Goal: Information Seeking & Learning: Find specific fact

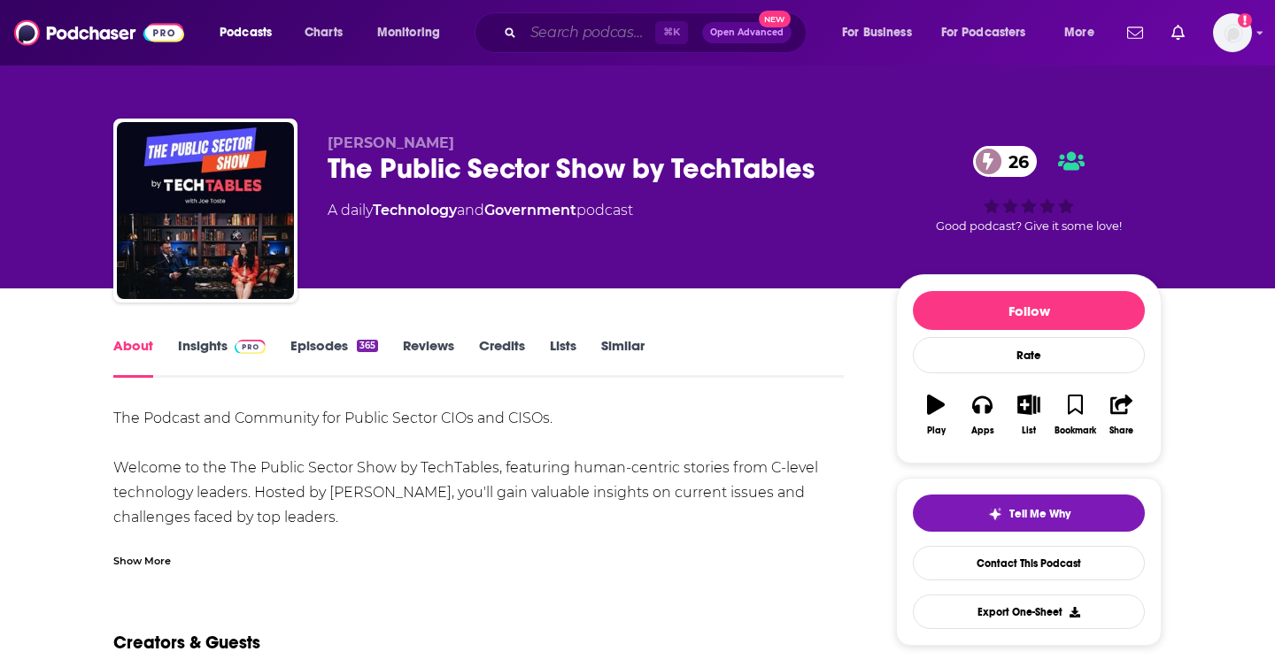
click at [538, 34] on input "Search podcasts, credits, & more..." at bounding box center [589, 33] width 132 height 28
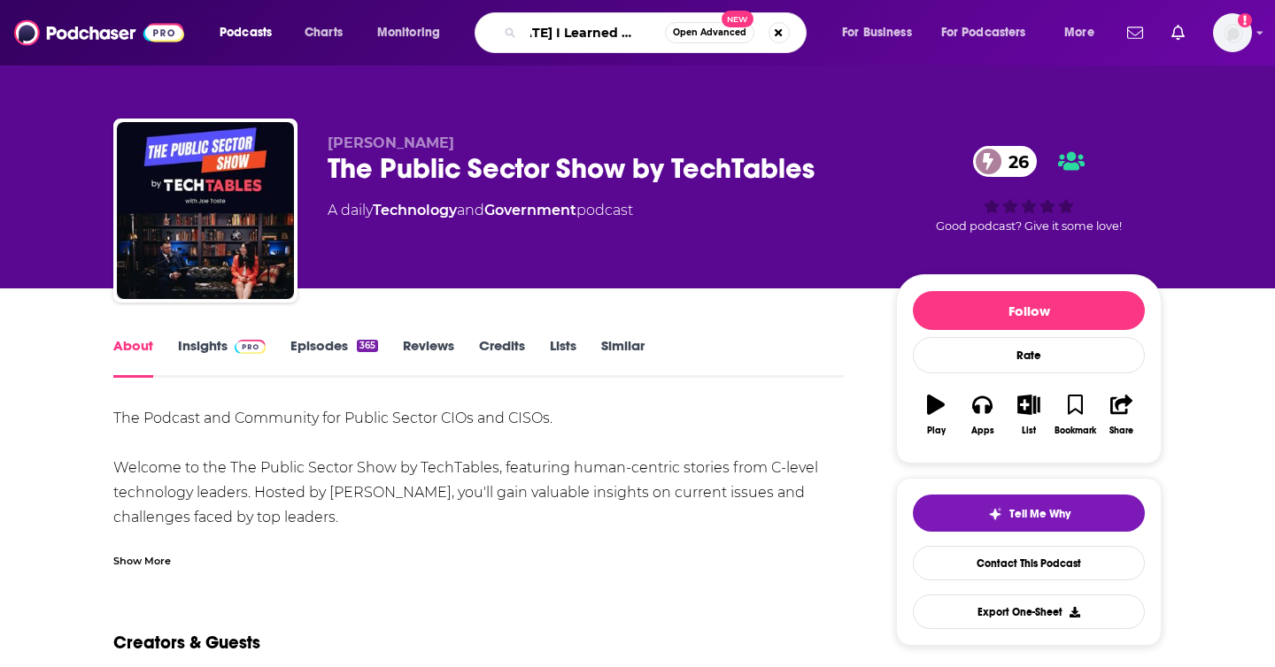
type input "[DATE] I Learned Science"
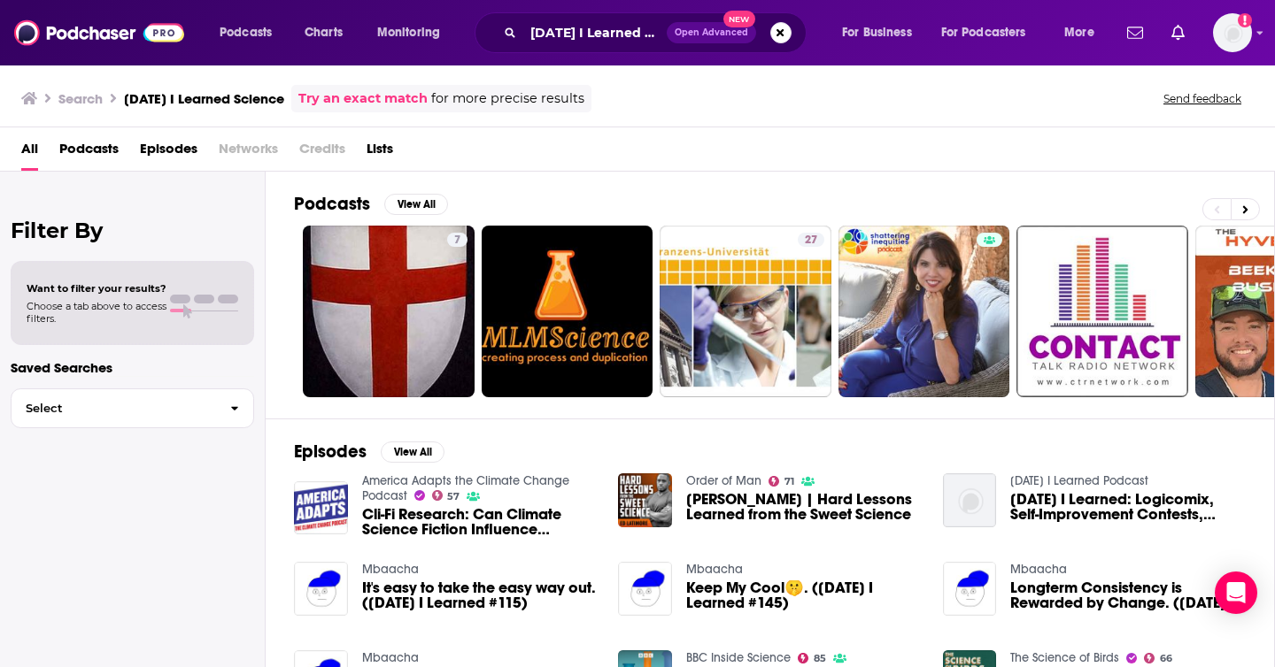
scroll to position [281, 0]
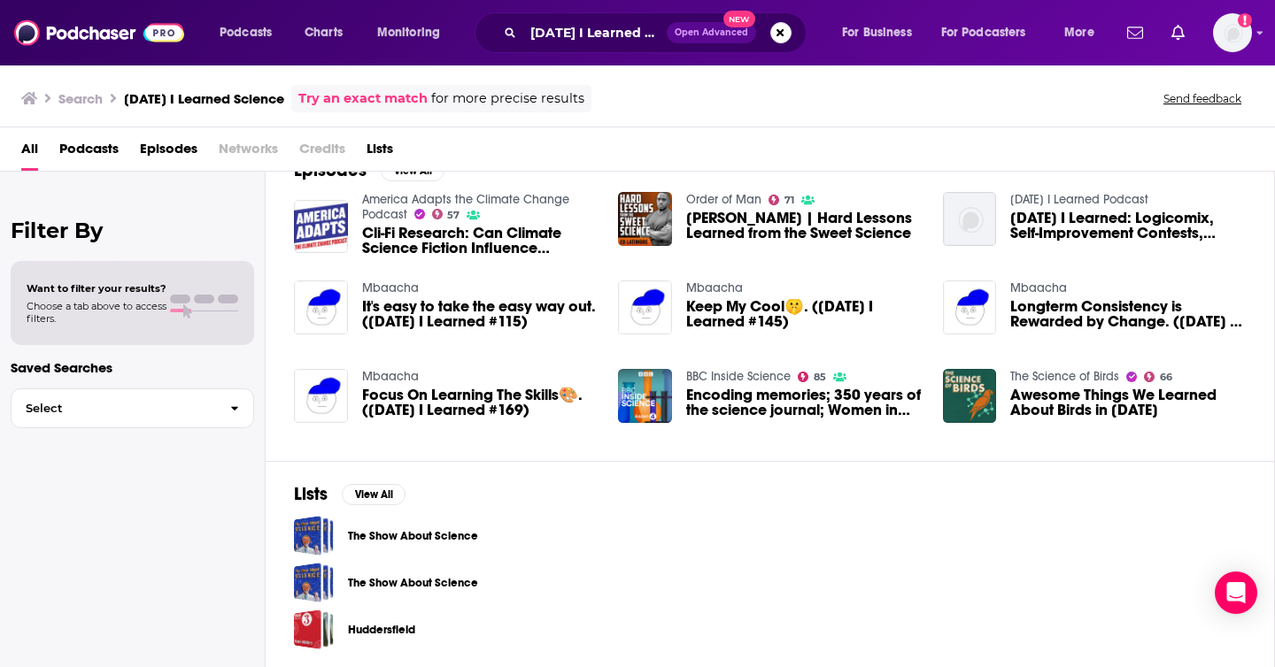
click at [568, 56] on div "Podcasts Charts Monitoring [DATE] I Learned Science Open Advanced New For Busin…" at bounding box center [637, 32] width 1275 height 65
click at [567, 38] on input "[DATE] I Learned Science" at bounding box center [594, 33] width 143 height 28
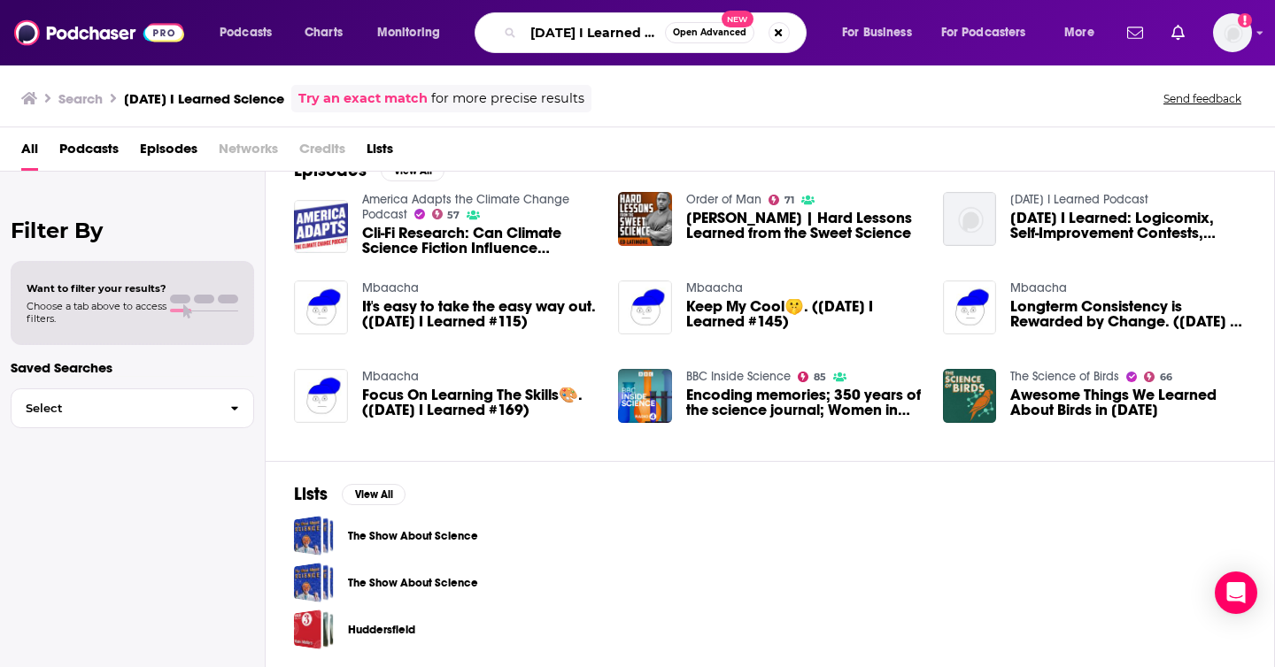
click at [567, 38] on input "[DATE] I Learned Science" at bounding box center [594, 33] width 142 height 28
paste input "[URL][DOMAIN_NAME]"
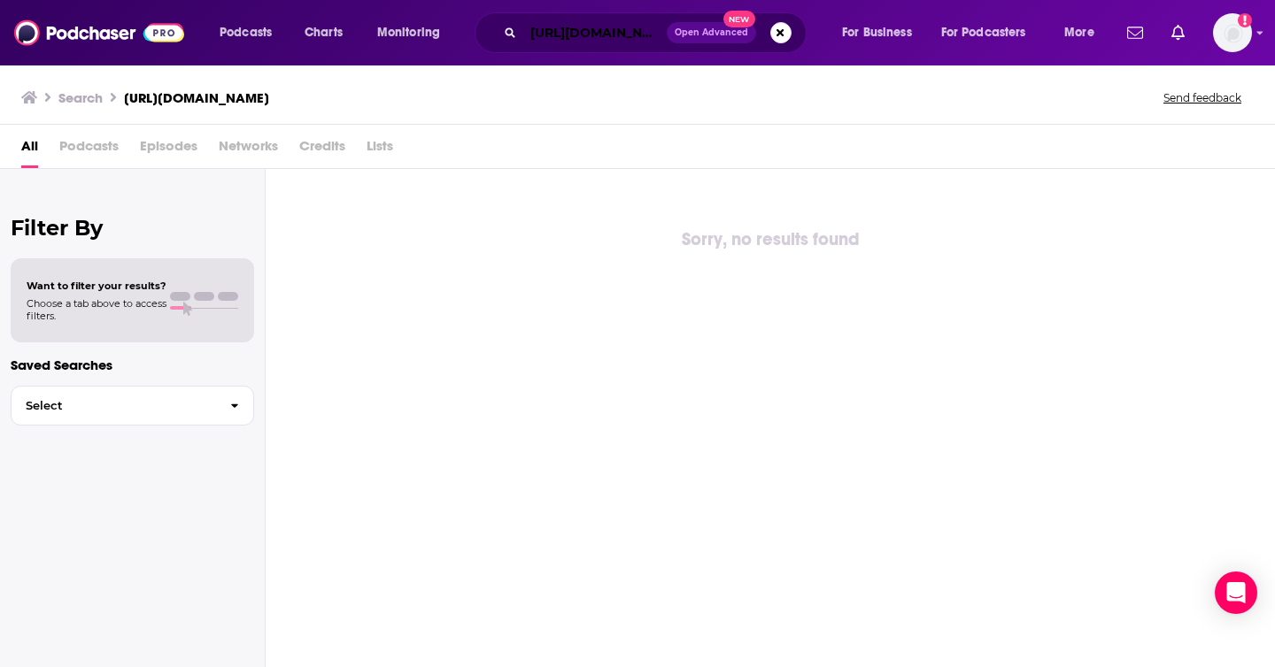
click at [580, 27] on input "[URL][DOMAIN_NAME]" at bounding box center [594, 33] width 143 height 28
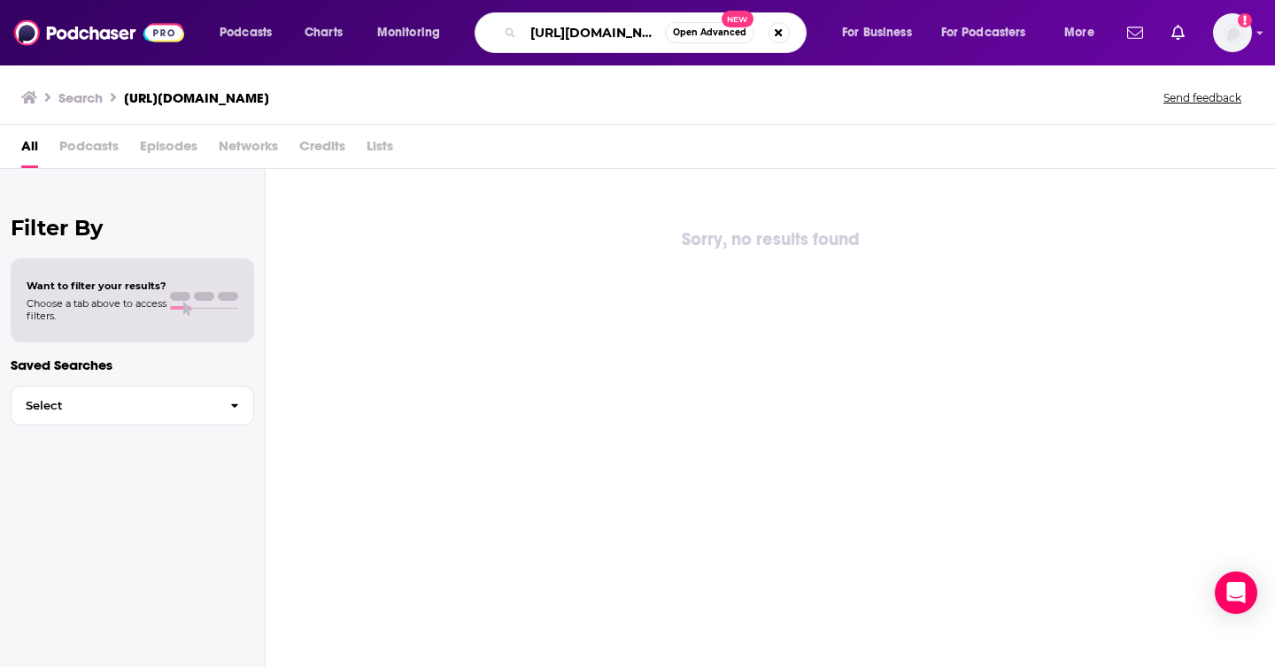
click at [580, 27] on input "[URL][DOMAIN_NAME]" at bounding box center [594, 33] width 142 height 28
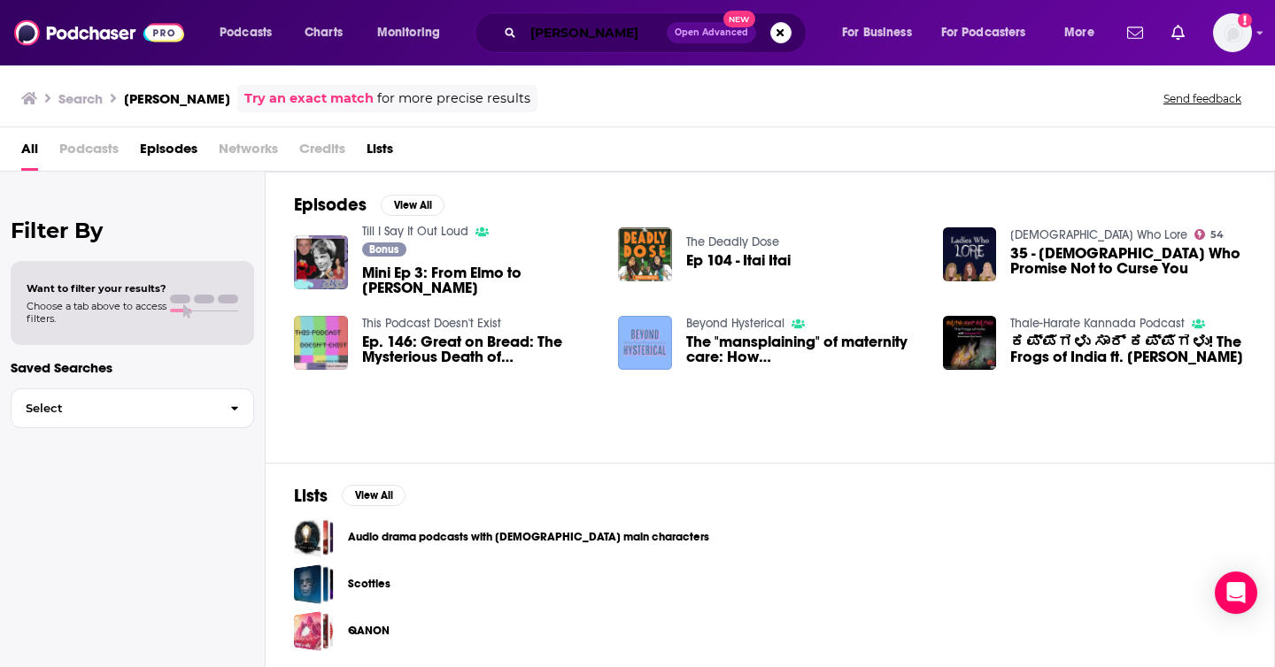
click at [598, 37] on input "[PERSON_NAME]" at bounding box center [594, 33] width 143 height 28
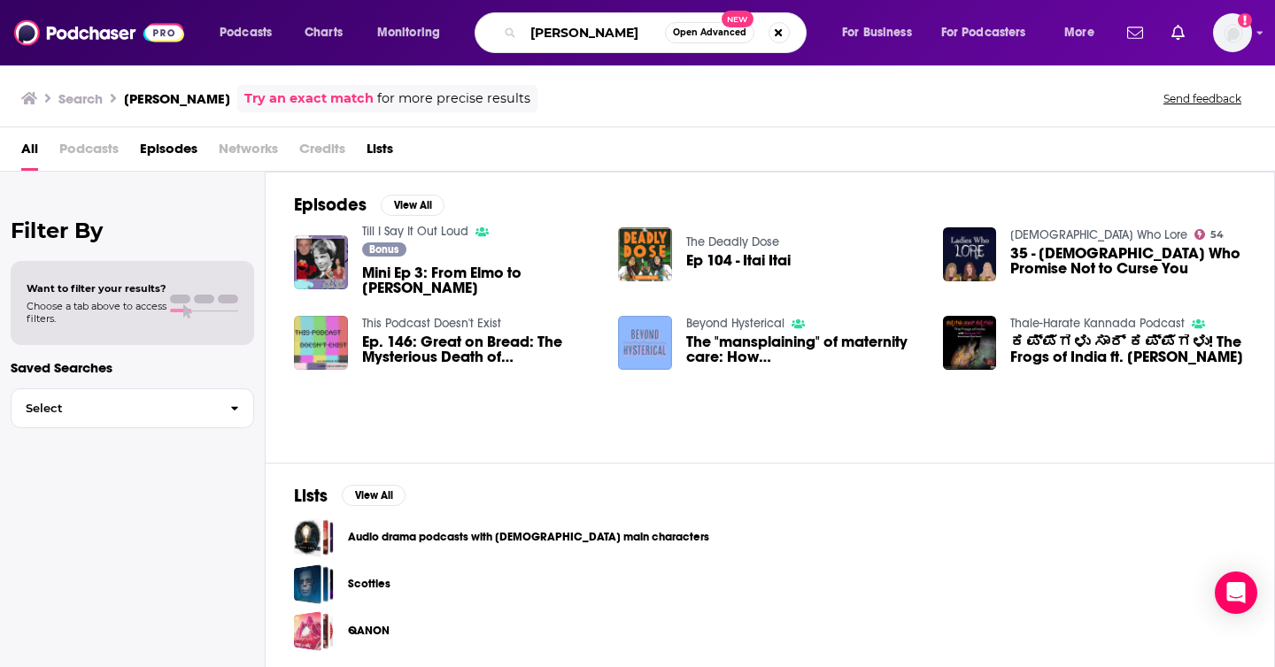
drag, startPoint x: 553, startPoint y: 34, endPoint x: 474, endPoint y: 34, distance: 79.7
click at [474, 34] on div "Podcasts Charts Monitoring [PERSON_NAME] Open Advanced New For Business For Pod…" at bounding box center [659, 32] width 904 height 41
type input "[PERSON_NAME]"
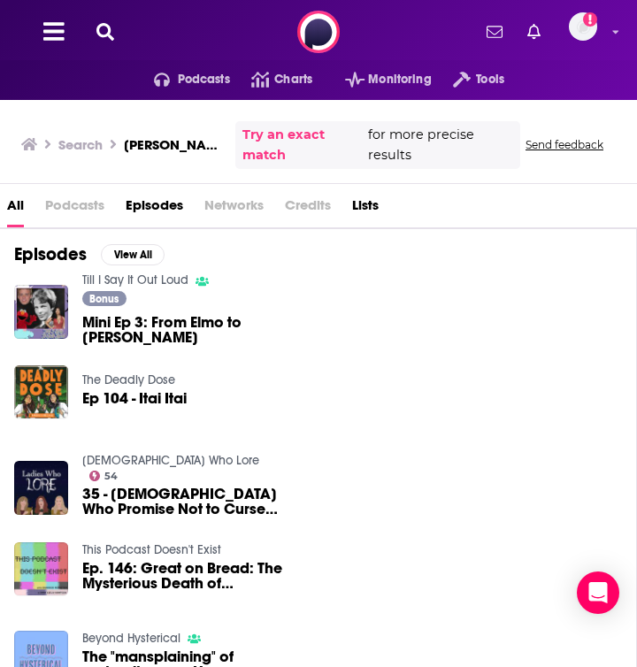
click at [391, 315] on div "Till I Say It Out Loud Bonus Mini Ep 3: From Elmo to [PERSON_NAME]" at bounding box center [318, 311] width 608 height 71
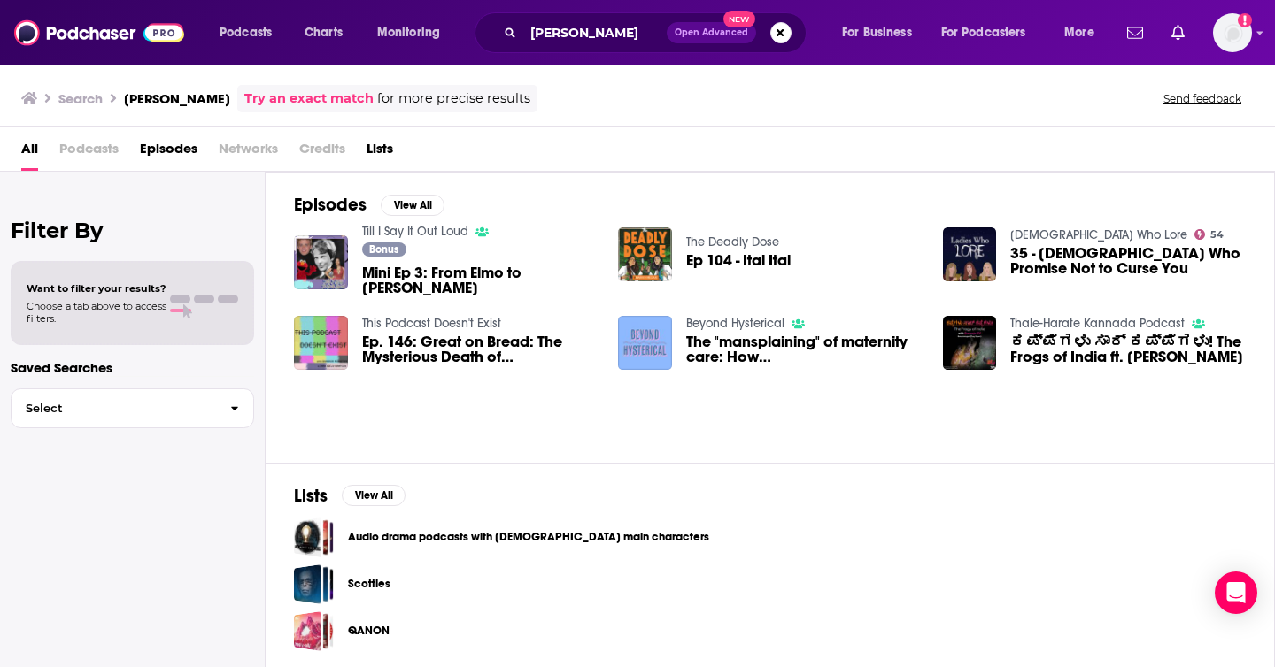
click at [153, 95] on h3 "[PERSON_NAME]" at bounding box center [177, 98] width 106 height 17
click at [582, 25] on input "[PERSON_NAME]" at bounding box center [594, 33] width 143 height 28
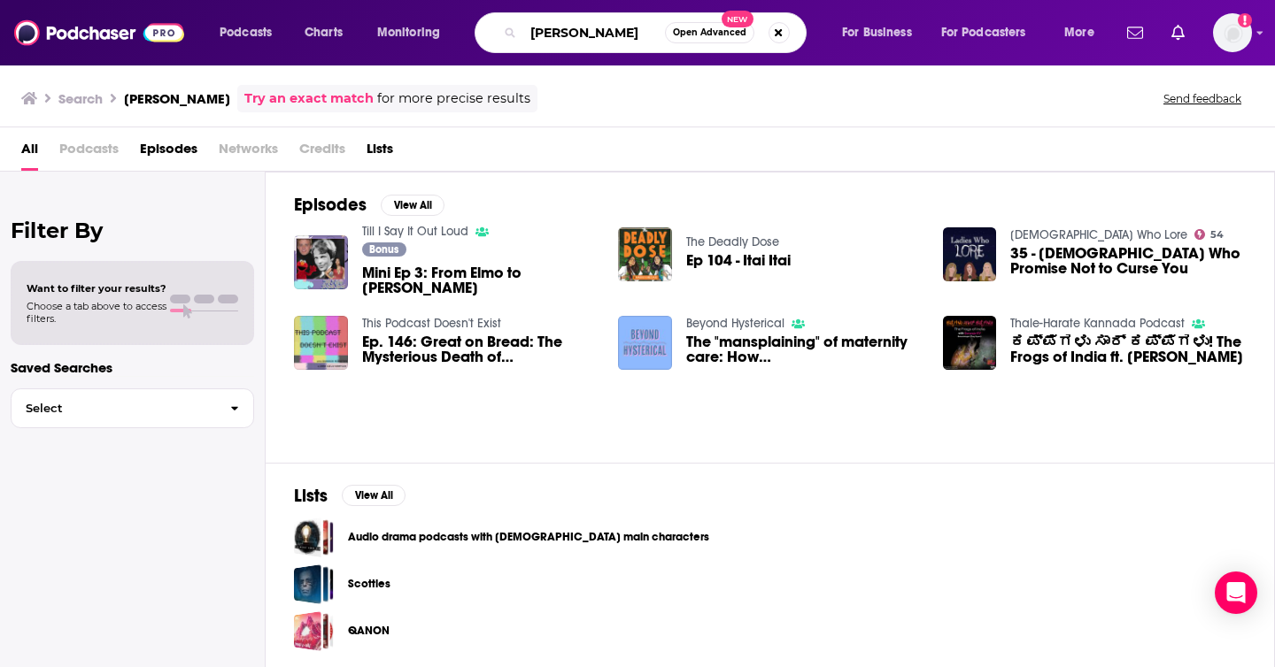
drag, startPoint x: 550, startPoint y: 35, endPoint x: 458, endPoint y: 35, distance: 92.1
click at [458, 35] on div "Podcasts Charts Monitoring [PERSON_NAME] Open Advanced New For Business For Pod…" at bounding box center [659, 32] width 904 height 41
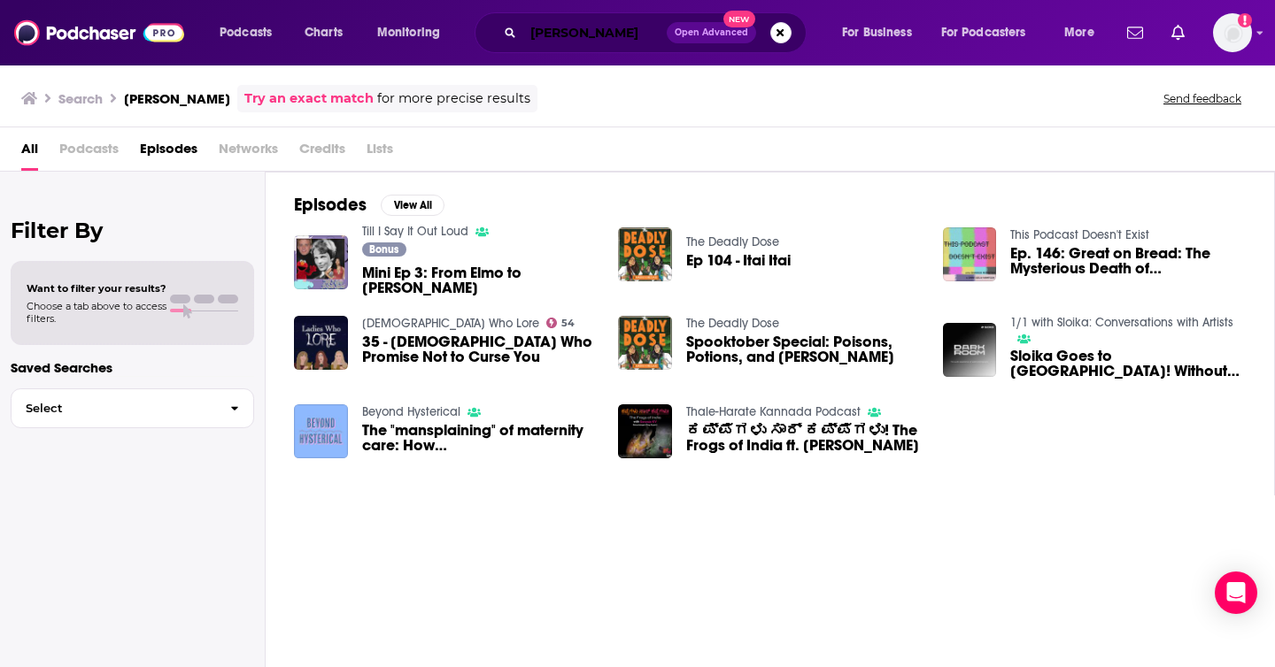
click at [569, 31] on input "[PERSON_NAME]" at bounding box center [594, 33] width 143 height 28
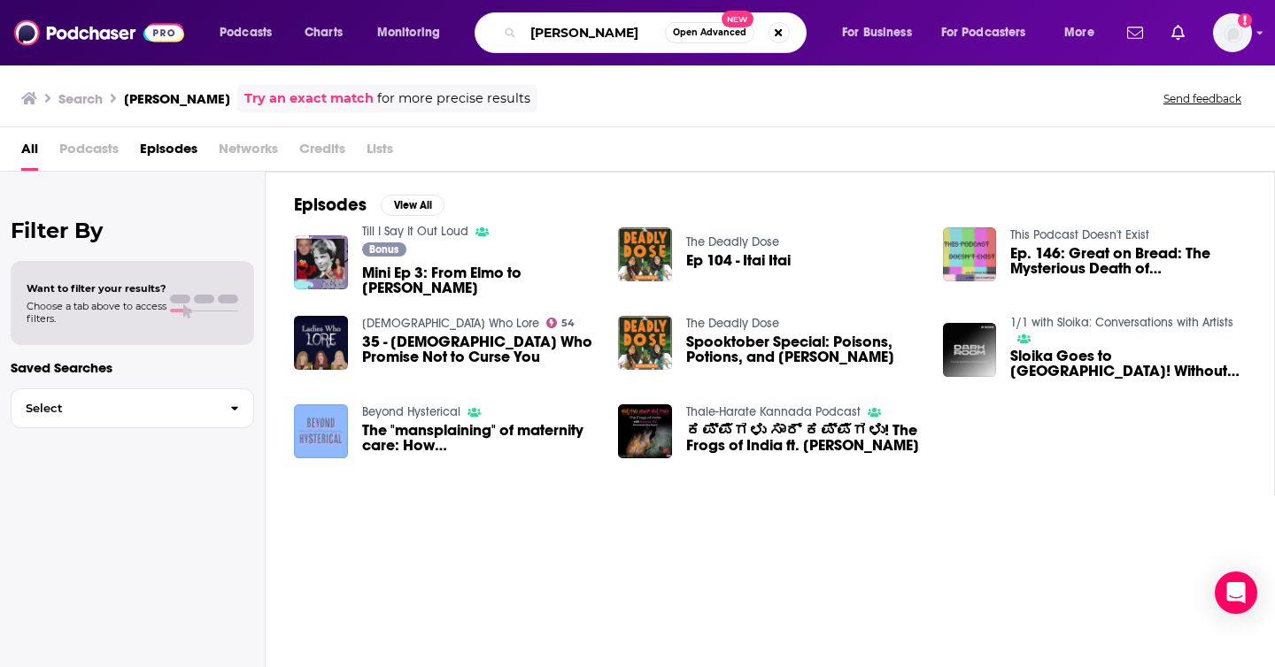
click at [569, 31] on input "[PERSON_NAME]" at bounding box center [594, 33] width 142 height 28
type input "[DATE] I Learned Science"
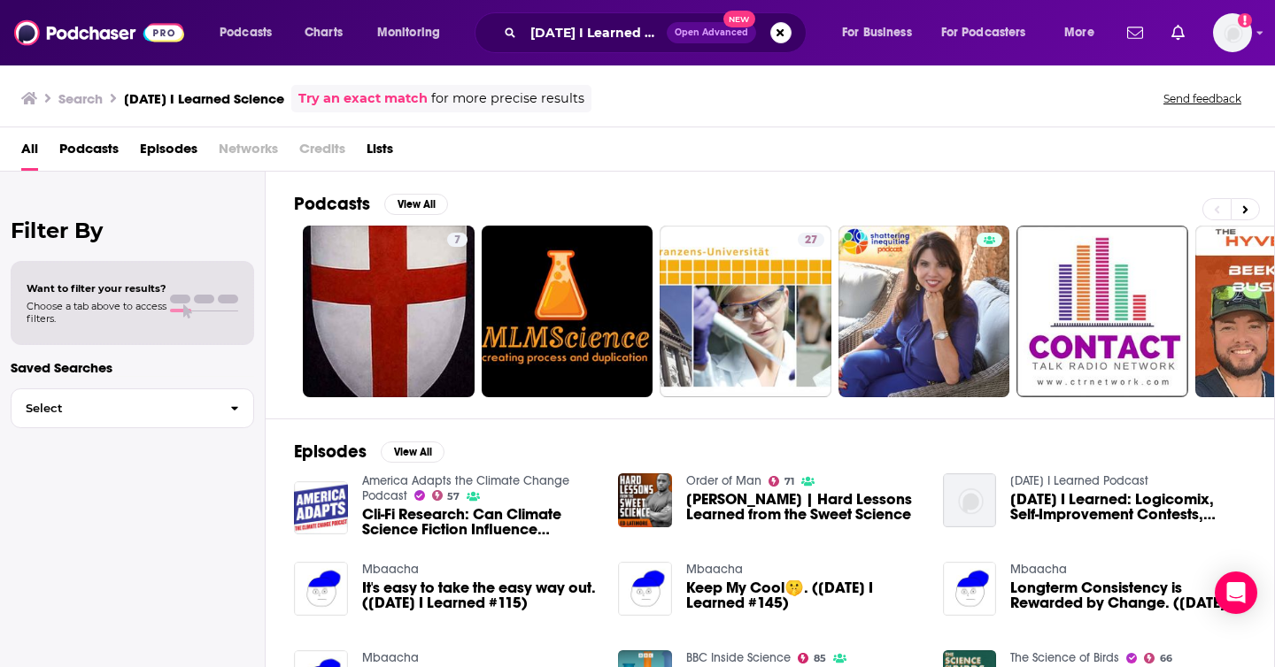
click at [80, 148] on span "Podcasts" at bounding box center [88, 153] width 59 height 36
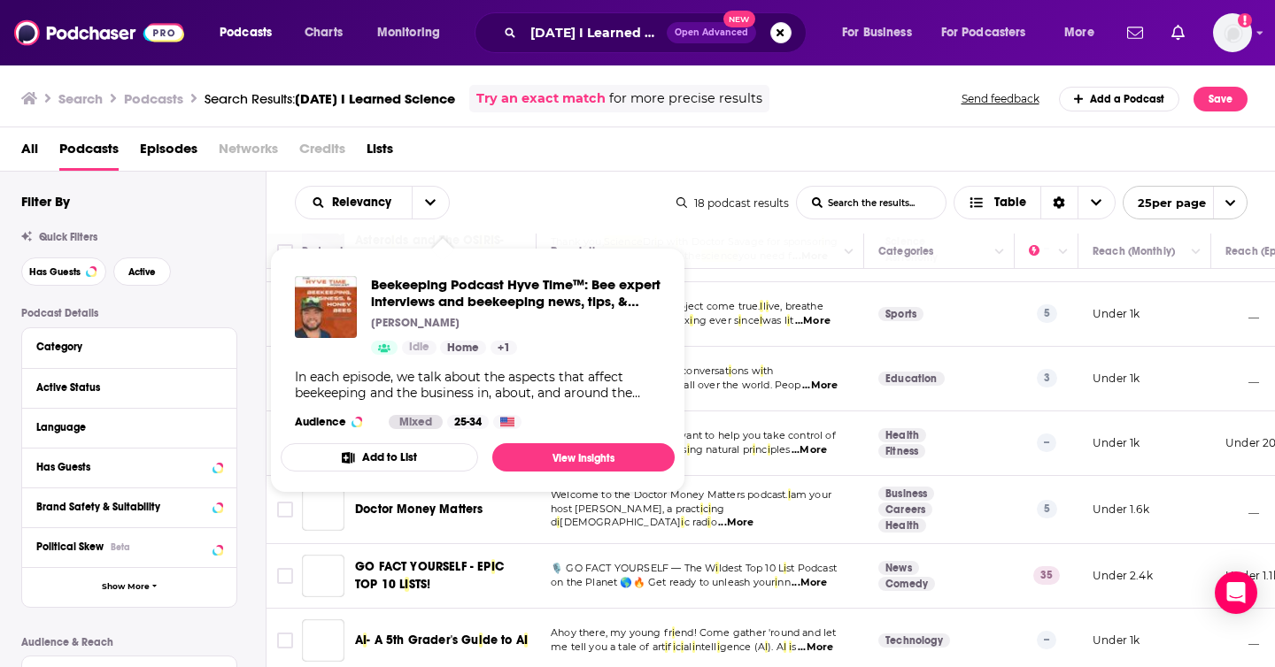
scroll to position [720, 0]
